Goal: Transaction & Acquisition: Book appointment/travel/reservation

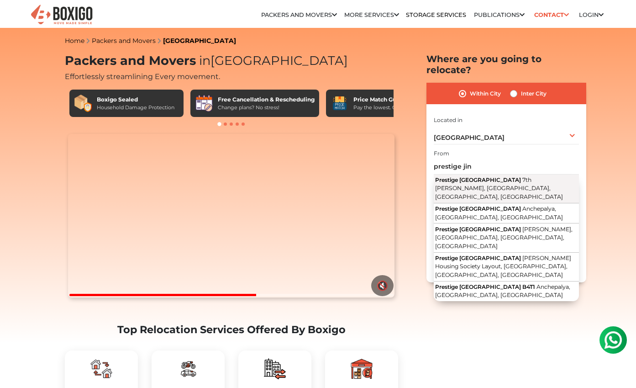
click at [473, 174] on button "Prestige Jindal City 7th Cross, Manjunatha Nagar, Bagalakunte, Bengaluru, Karna…" at bounding box center [506, 188] width 145 height 29
type input "Prestige [GEOGRAPHIC_DATA], [GEOGRAPHIC_DATA][PERSON_NAME][GEOGRAPHIC_DATA], [G…"
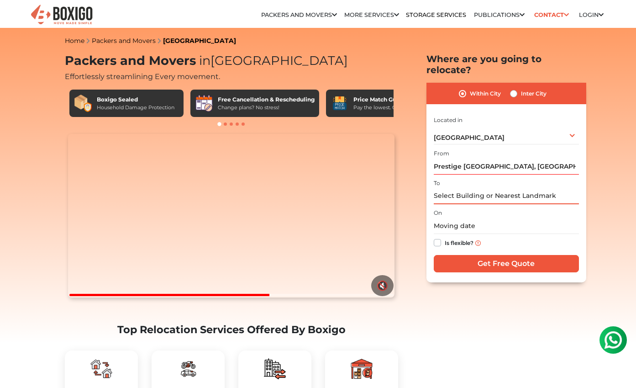
click at [452, 188] on input "text" at bounding box center [506, 196] width 145 height 16
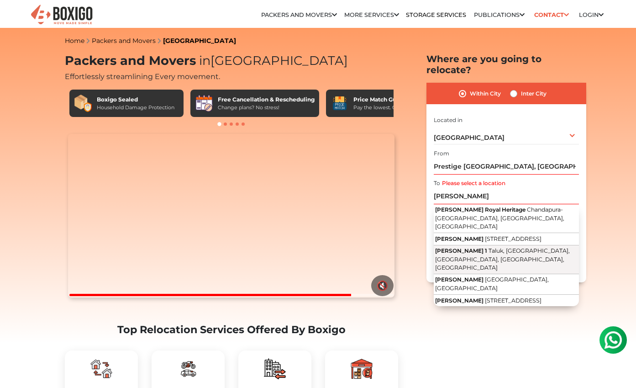
drag, startPoint x: 459, startPoint y: 200, endPoint x: 463, endPoint y: 239, distance: 39.0
click at [463, 247] on span "[PERSON_NAME] 1" at bounding box center [461, 250] width 52 height 7
type input "[PERSON_NAME][STREET_ADDRESS]"
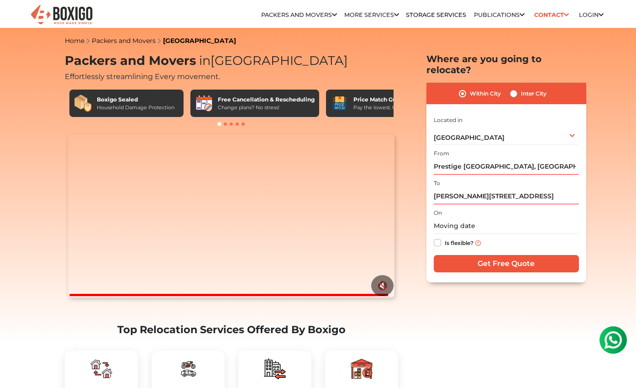
click at [445, 237] on label "Is flexible?" at bounding box center [459, 242] width 29 height 10
click at [439, 237] on input "Is flexible?" at bounding box center [437, 241] width 7 height 9
checkbox input "true"
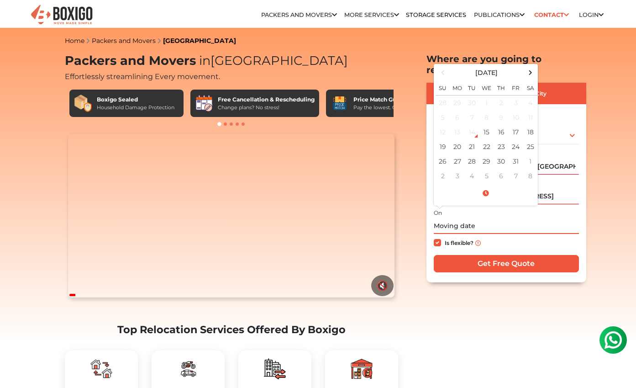
click at [440, 219] on input "text" at bounding box center [506, 226] width 145 height 16
click at [526, 125] on td "18" at bounding box center [530, 132] width 15 height 15
type input "10/18/2025 12:00 AM"
click at [445, 237] on label "Is flexible?" at bounding box center [459, 242] width 29 height 10
click at [438, 237] on input "Is flexible?" at bounding box center [437, 241] width 7 height 9
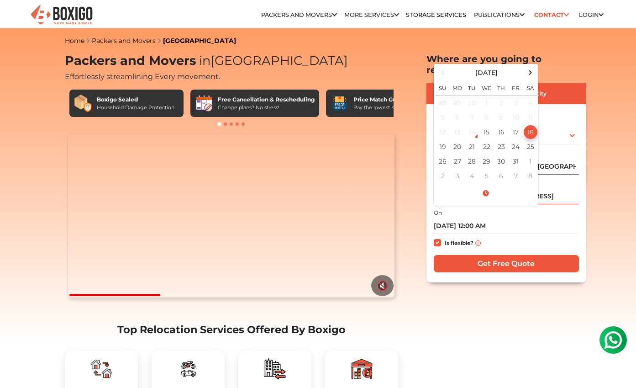
checkbox input "false"
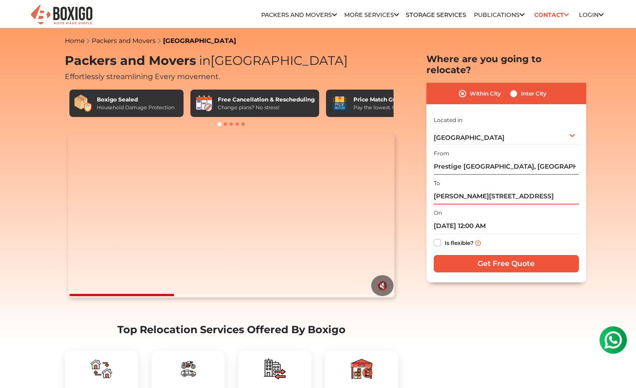
click at [501, 255] on input "Get Free Quote" at bounding box center [506, 263] width 145 height 17
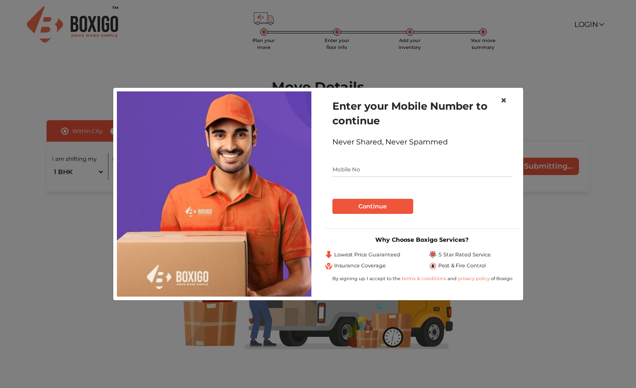
click at [504, 102] on span "×" at bounding box center [503, 100] width 6 height 13
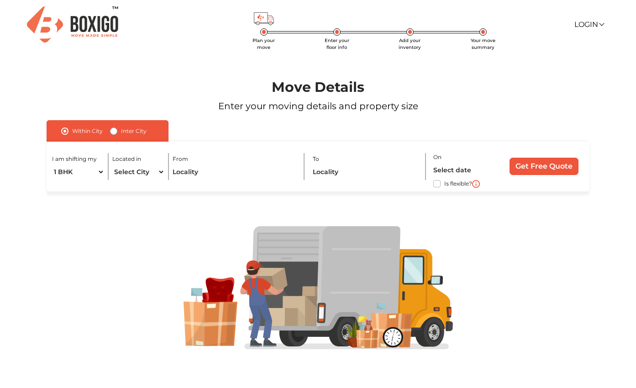
click at [518, 167] on input "Get Free Quote" at bounding box center [543, 165] width 69 height 17
select select "[GEOGRAPHIC_DATA]"
click at [190, 174] on input "text" at bounding box center [235, 172] width 124 height 16
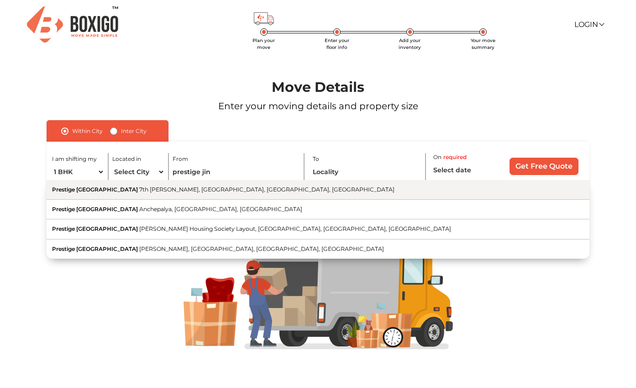
click at [177, 189] on span "7th [PERSON_NAME], [GEOGRAPHIC_DATA], [GEOGRAPHIC_DATA], [GEOGRAPHIC_DATA]" at bounding box center [266, 189] width 255 height 7
type input "Prestige [GEOGRAPHIC_DATA], [GEOGRAPHIC_DATA][PERSON_NAME][GEOGRAPHIC_DATA], [G…"
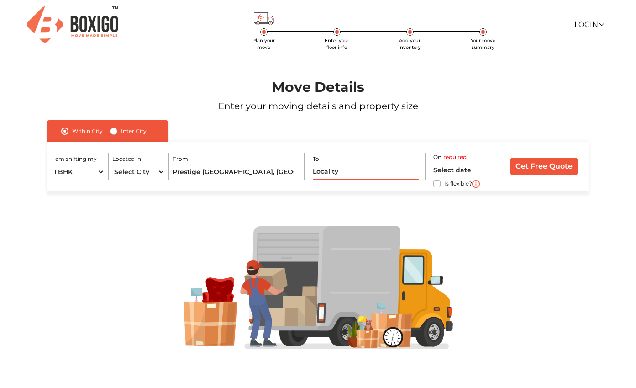
click at [329, 171] on input "text" at bounding box center [366, 172] width 106 height 16
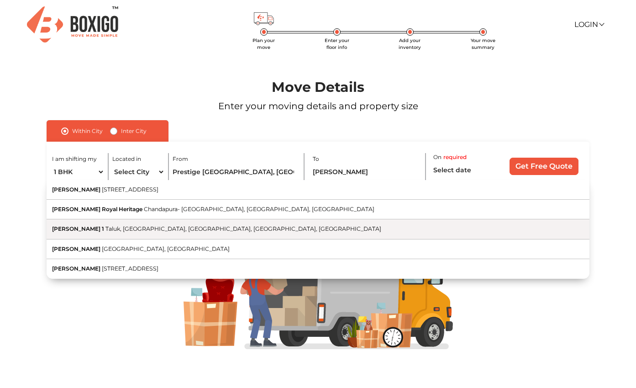
click at [219, 227] on span "Taluk, [GEOGRAPHIC_DATA], [GEOGRAPHIC_DATA], [GEOGRAPHIC_DATA], [GEOGRAPHIC_DAT…" at bounding box center [243, 228] width 276 height 7
type input "[PERSON_NAME][STREET_ADDRESS]"
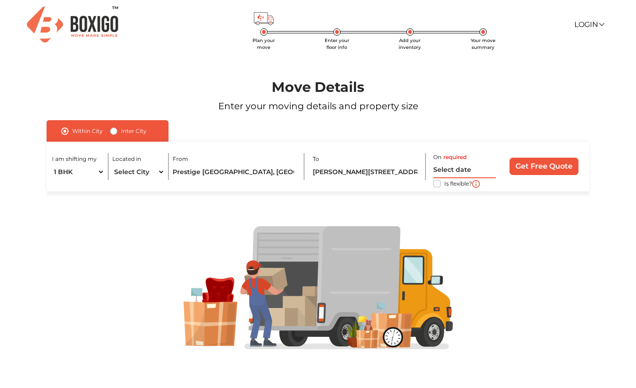
click at [445, 171] on input "text" at bounding box center [464, 170] width 63 height 16
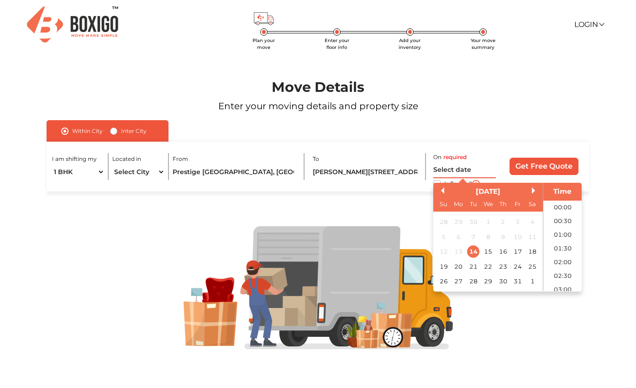
scroll to position [455, 0]
click at [528, 251] on div "18" at bounding box center [532, 251] width 12 height 12
type input "[DATE] 12:00 AM"
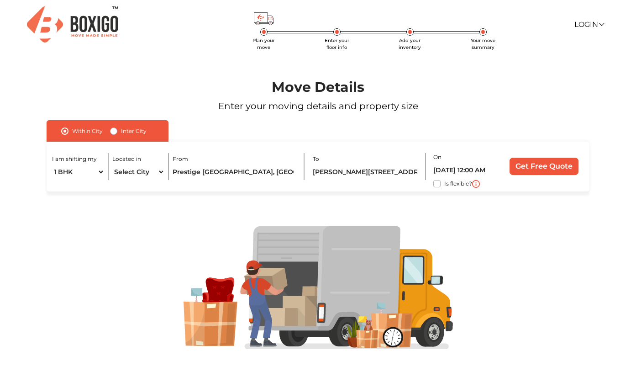
click at [546, 163] on input "Get Free Quote" at bounding box center [543, 165] width 69 height 17
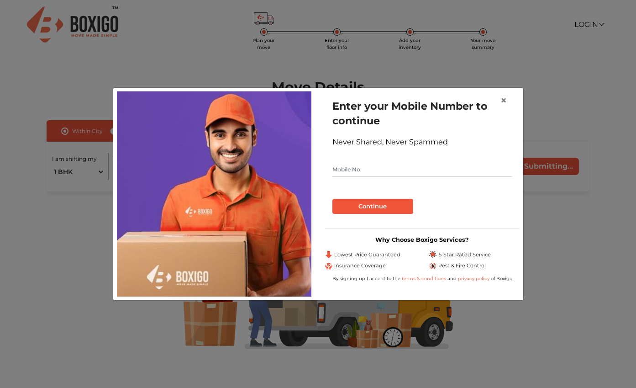
click at [394, 173] on input "text" at bounding box center [422, 169] width 180 height 15
type input "7019380867"
click at [375, 206] on button "Continue" at bounding box center [372, 207] width 81 height 16
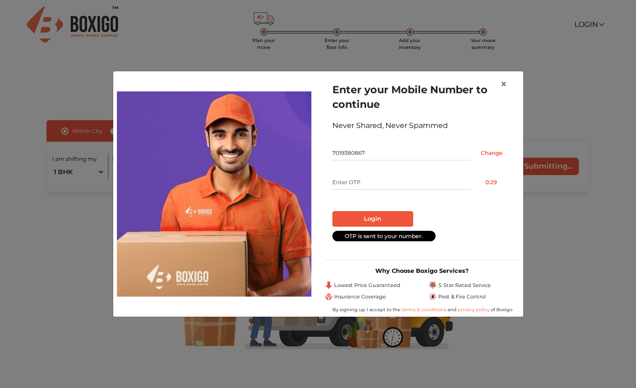
click at [360, 184] on input "text" at bounding box center [401, 182] width 138 height 15
type input "7218"
click at [368, 220] on button "Login" at bounding box center [372, 219] width 81 height 16
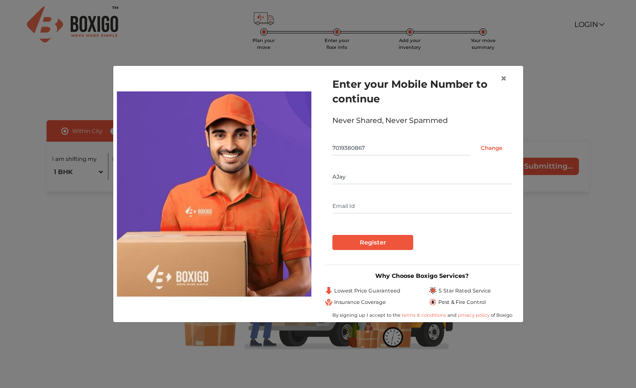
type input "AJay"
type input "[EMAIL_ADDRESS][DOMAIN_NAME]"
click at [368, 243] on input "Register" at bounding box center [372, 243] width 81 height 16
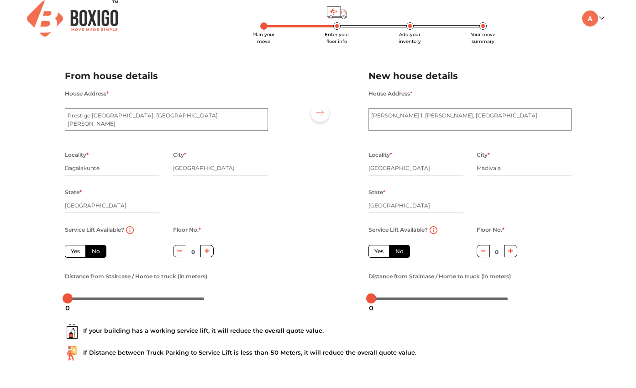
scroll to position [13, 0]
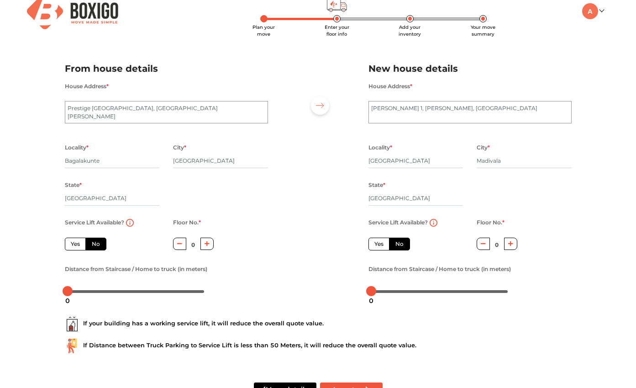
click at [74, 243] on label "Yes" at bounding box center [75, 243] width 21 height 13
click at [74, 243] on input "Yes" at bounding box center [74, 243] width 6 height 6
radio input "true"
click at [99, 245] on label "No" at bounding box center [95, 243] width 21 height 13
click at [98, 245] on input "No" at bounding box center [95, 243] width 6 height 6
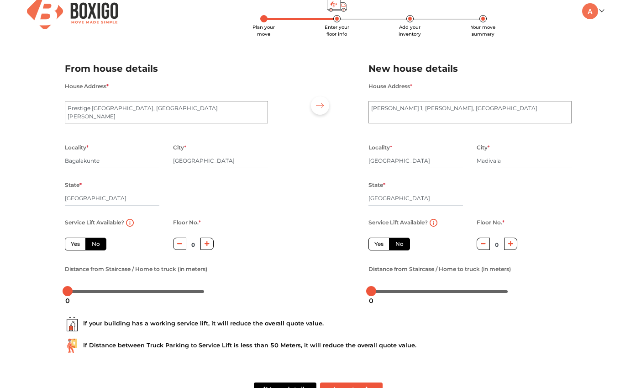
click at [85, 245] on label "No" at bounding box center [95, 243] width 21 height 13
click at [92, 245] on input "No" at bounding box center [95, 243] width 6 height 6
radio input "true"
click at [75, 244] on label "Yes" at bounding box center [75, 243] width 21 height 13
click at [75, 244] on input "Yes" at bounding box center [74, 243] width 6 height 6
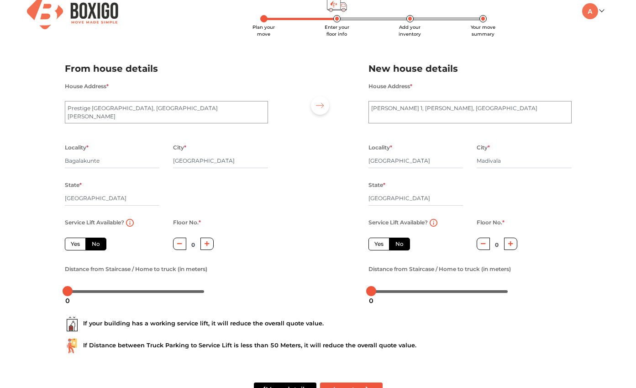
radio input "true"
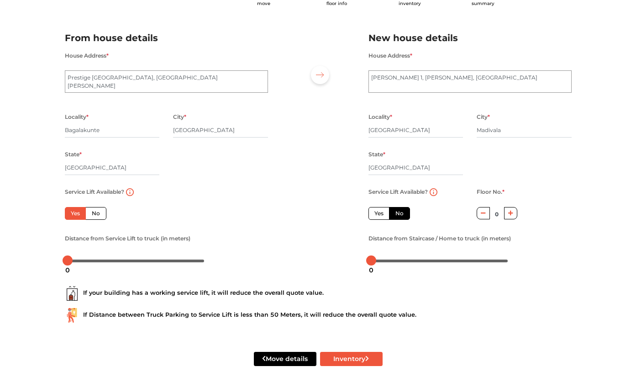
scroll to position [44, 0]
click at [154, 288] on div "If your building has a working service lift, it will reduce the overall quote v…" at bounding box center [318, 293] width 507 height 15
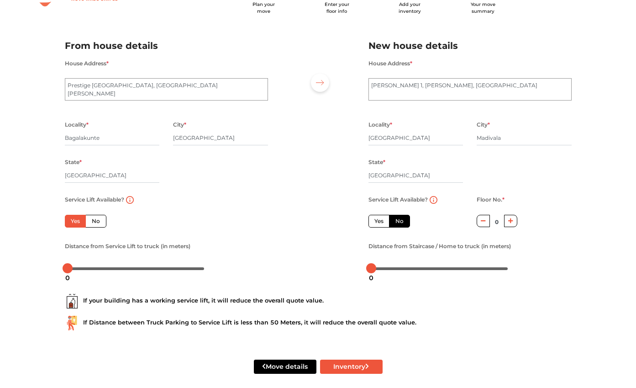
scroll to position [41, 0]
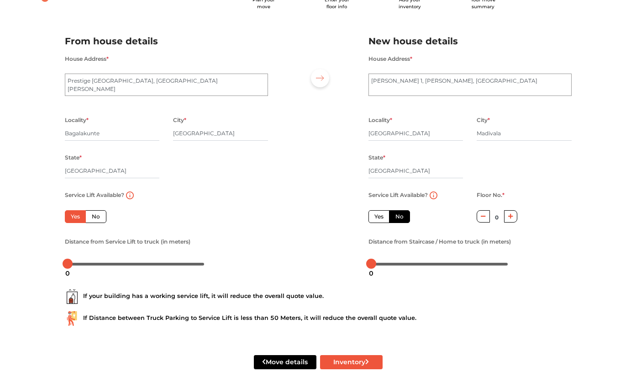
click at [375, 218] on label "Yes" at bounding box center [378, 216] width 21 height 13
click at [375, 218] on input "Yes" at bounding box center [377, 215] width 6 height 6
radio input "false"
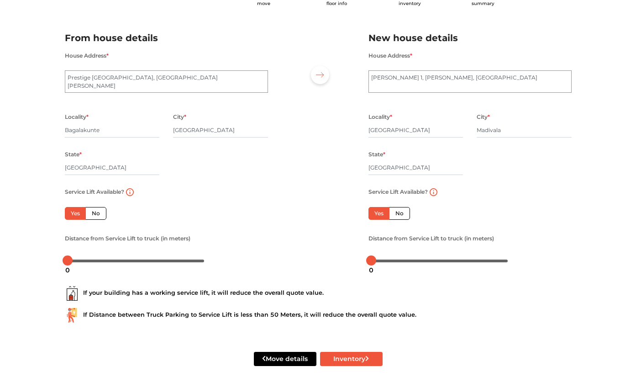
scroll to position [44, 0]
click at [331, 359] on button "Inventory" at bounding box center [351, 358] width 63 height 14
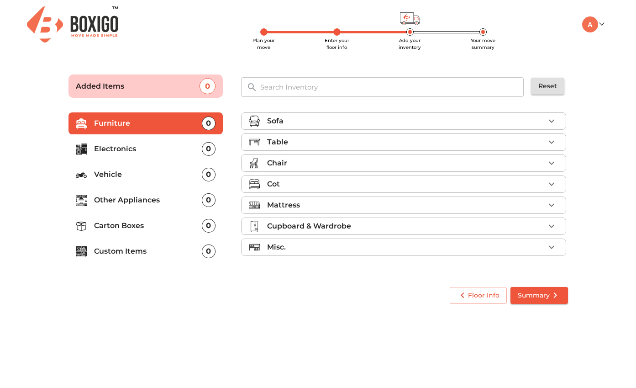
click at [276, 280] on div "Floor Info Summary" at bounding box center [318, 295] width 518 height 35
click at [301, 161] on div "Chair" at bounding box center [406, 162] width 278 height 11
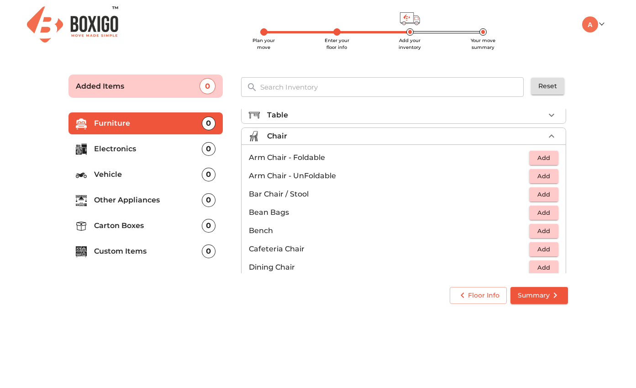
scroll to position [28, 0]
click at [548, 158] on span "Add" at bounding box center [544, 156] width 20 height 10
click at [550, 157] on icon "button" at bounding box center [551, 156] width 11 height 11
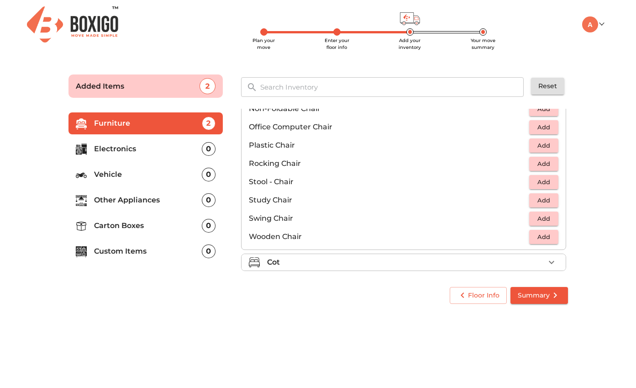
scroll to position [314, 0]
click at [573, 224] on div "Sofa Table Chair 2 Added Arm Chair - Foldable 2 Arm Chair - UnFoldable Add Bar …" at bounding box center [404, 192] width 345 height 184
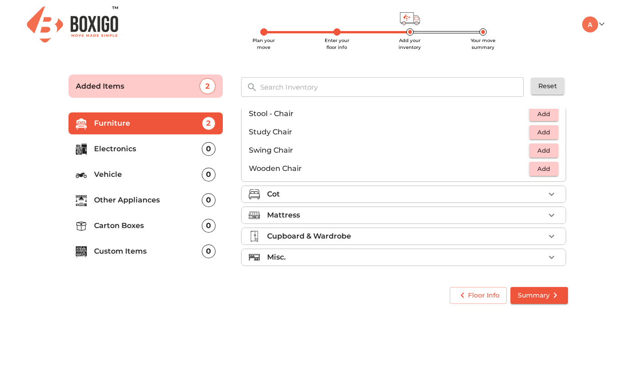
click at [375, 211] on div "Mattress" at bounding box center [406, 215] width 278 height 11
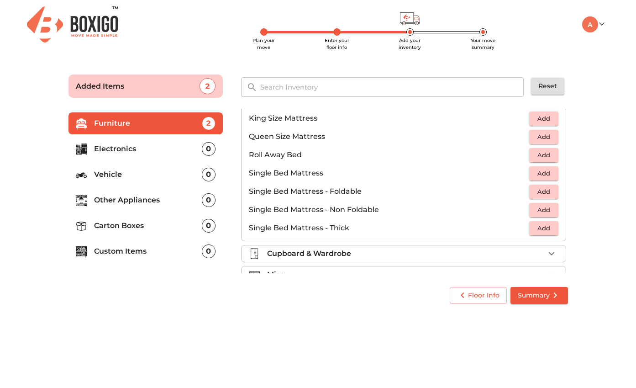
scroll to position [160, 0]
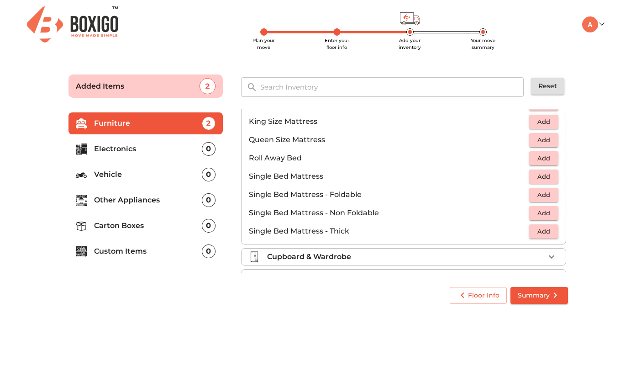
click at [315, 140] on p "Queen Size Mattress" at bounding box center [389, 139] width 280 height 11
click at [542, 139] on span "Add" at bounding box center [544, 140] width 20 height 10
click at [317, 287] on div "Floor Info Summary" at bounding box center [318, 295] width 507 height 24
click at [431, 258] on div "Cupboard & Wardrobe" at bounding box center [406, 256] width 278 height 11
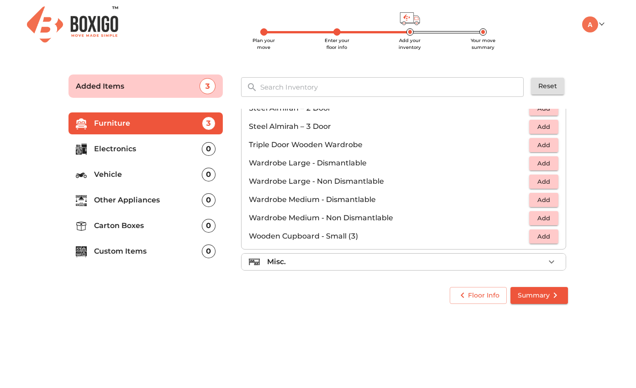
scroll to position [305, 0]
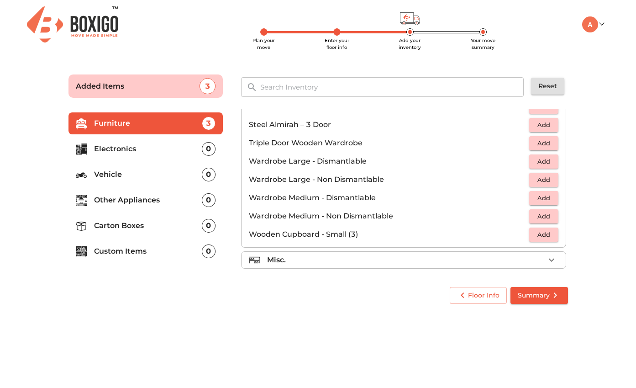
click at [349, 306] on div "Floor Info Summary" at bounding box center [318, 295] width 507 height 24
click at [548, 256] on icon "button" at bounding box center [551, 259] width 11 height 11
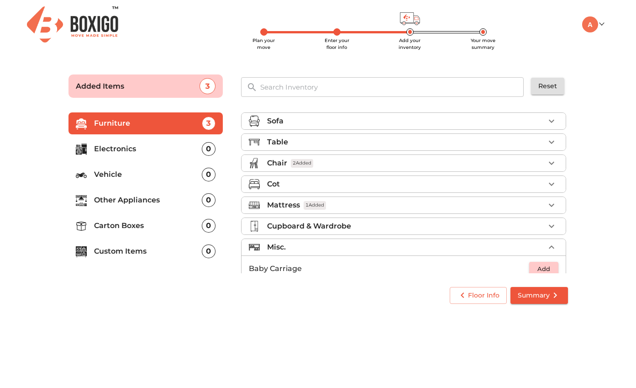
scroll to position [0, 0]
click at [321, 162] on div "Chair 2 Added" at bounding box center [406, 162] width 278 height 11
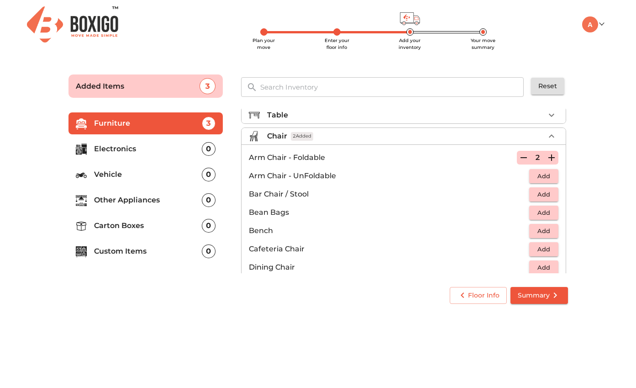
scroll to position [27, 0]
click at [538, 248] on span "Add" at bounding box center [544, 248] width 20 height 10
click at [551, 248] on icon "button" at bounding box center [551, 248] width 11 height 11
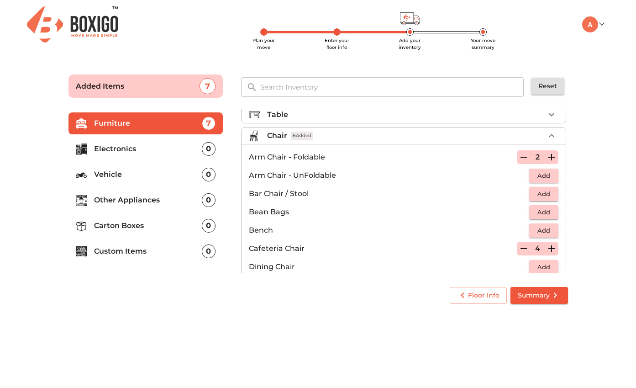
click at [111, 146] on p "Electronics" at bounding box center [148, 148] width 108 height 11
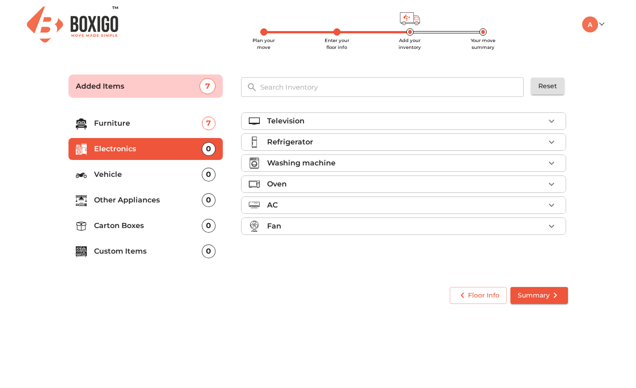
scroll to position [0, 0]
click at [109, 174] on p "Vehicle" at bounding box center [148, 174] width 108 height 11
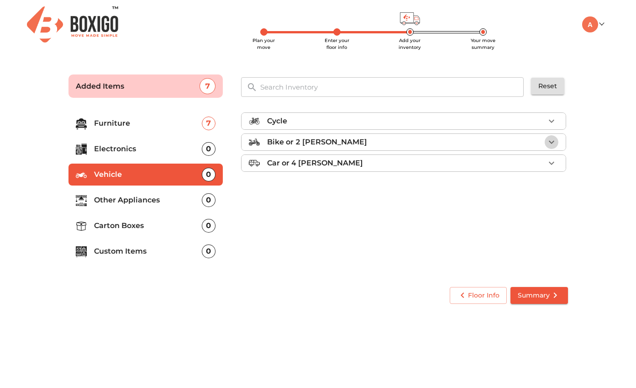
click at [556, 142] on icon "button" at bounding box center [551, 141] width 11 height 11
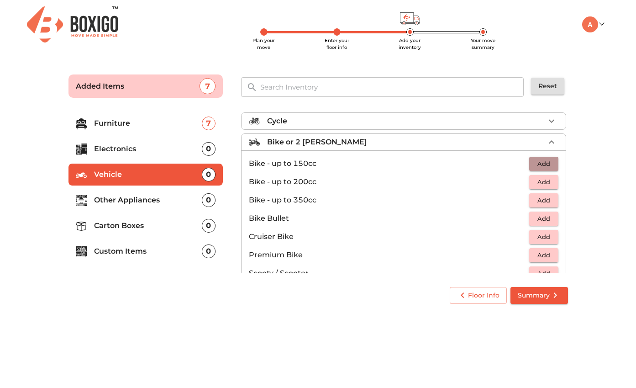
click at [544, 157] on button "Add" at bounding box center [543, 164] width 29 height 14
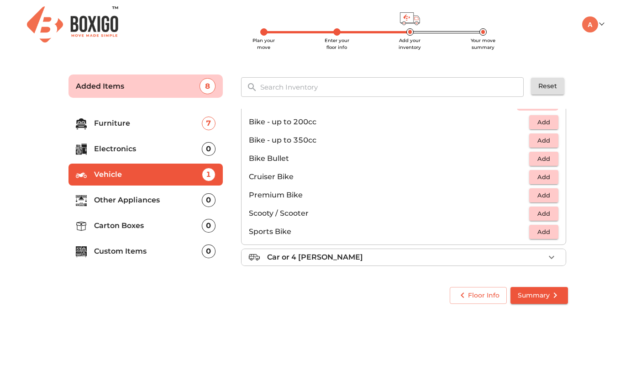
scroll to position [60, 0]
click at [133, 198] on p "Other Appliances" at bounding box center [148, 199] width 108 height 11
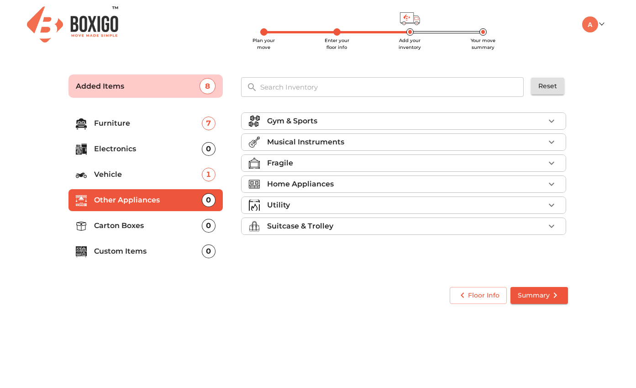
scroll to position [0, 0]
click at [105, 225] on p "Carton Boxes" at bounding box center [148, 225] width 108 height 11
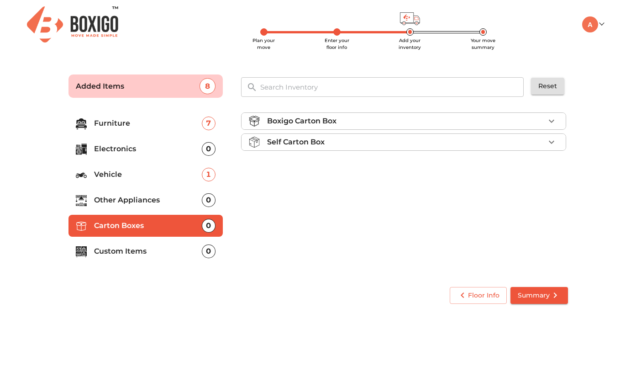
click at [376, 119] on div "Boxigo Carton Box" at bounding box center [406, 120] width 278 height 11
click at [559, 141] on li "Boxigo Carton Box (2ft x 1.4ft x 1.4ft) Add" at bounding box center [403, 142] width 324 height 18
click at [546, 142] on span "Add" at bounding box center [544, 142] width 20 height 10
click at [554, 143] on icon "button" at bounding box center [551, 142] width 11 height 11
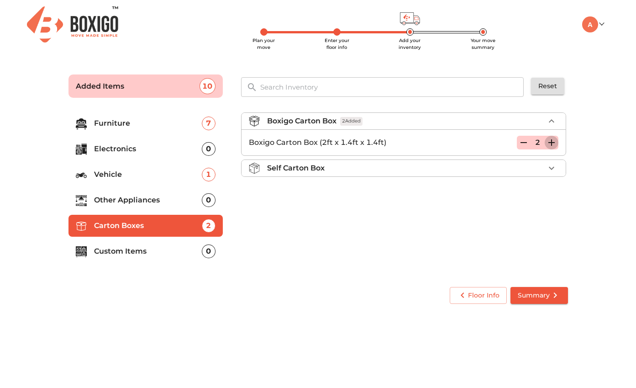
click at [554, 143] on icon "button" at bounding box center [551, 142] width 11 height 11
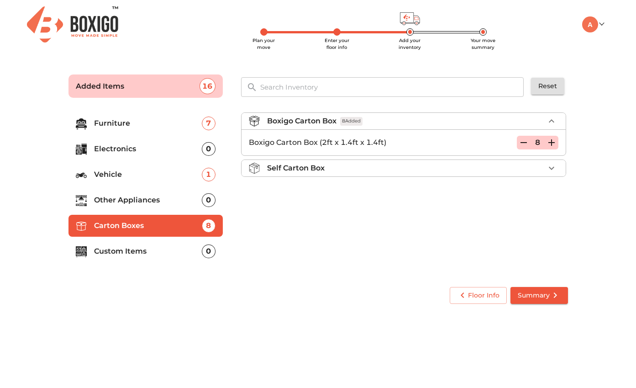
click at [554, 143] on icon "button" at bounding box center [551, 142] width 11 height 11
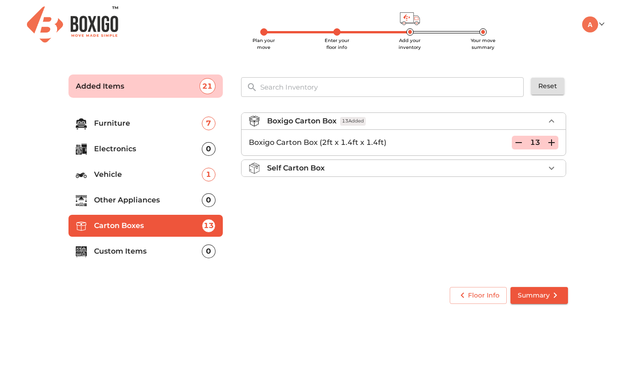
click at [554, 143] on icon "button" at bounding box center [551, 142] width 11 height 11
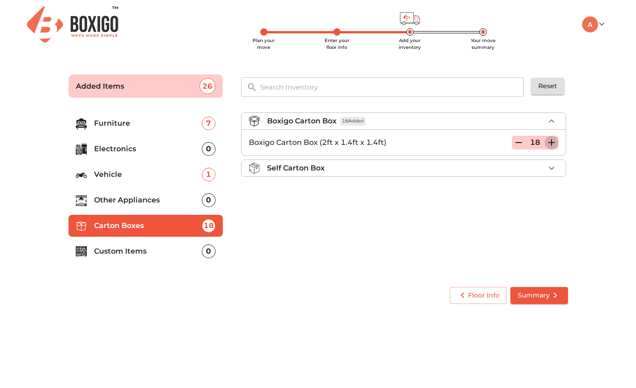
click at [554, 143] on icon "button" at bounding box center [551, 142] width 11 height 11
click at [123, 250] on p "Custom Items" at bounding box center [148, 251] width 108 height 11
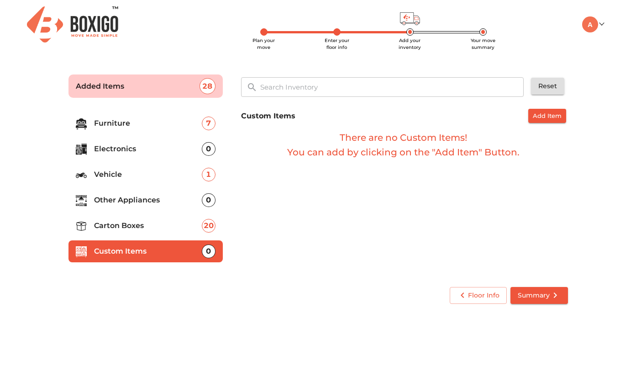
click at [527, 298] on span "Summary" at bounding box center [539, 294] width 43 height 11
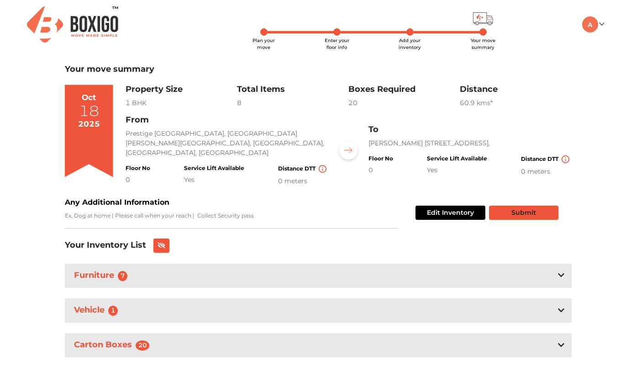
click at [509, 210] on button "Submit" at bounding box center [523, 212] width 69 height 14
